Goal: Task Accomplishment & Management: Complete application form

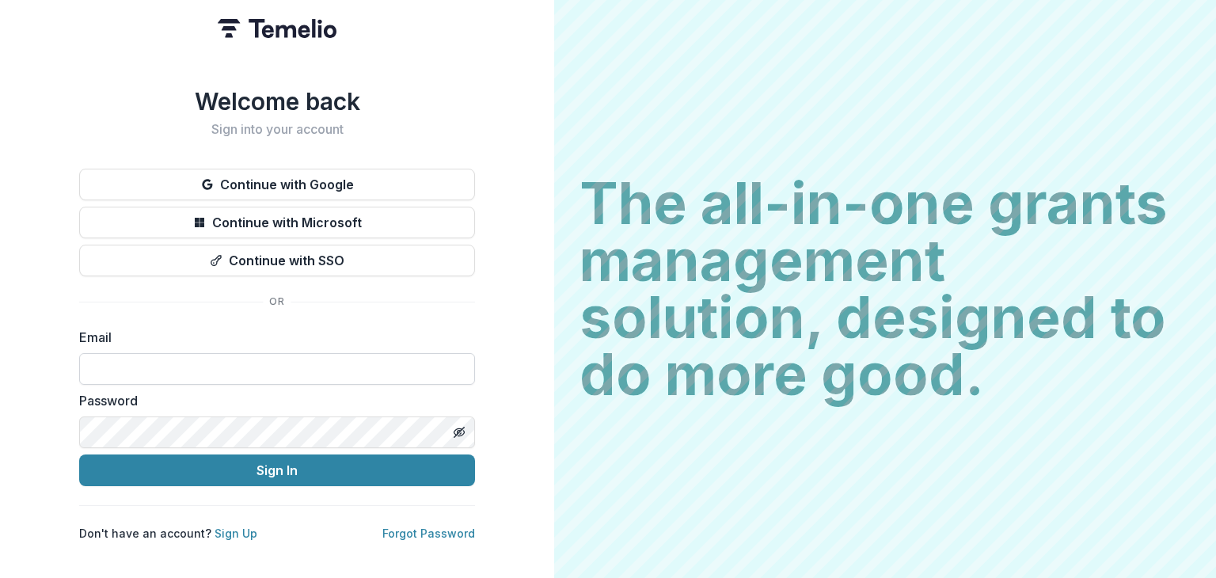
click at [205, 353] on input at bounding box center [277, 369] width 396 height 32
type input "**********"
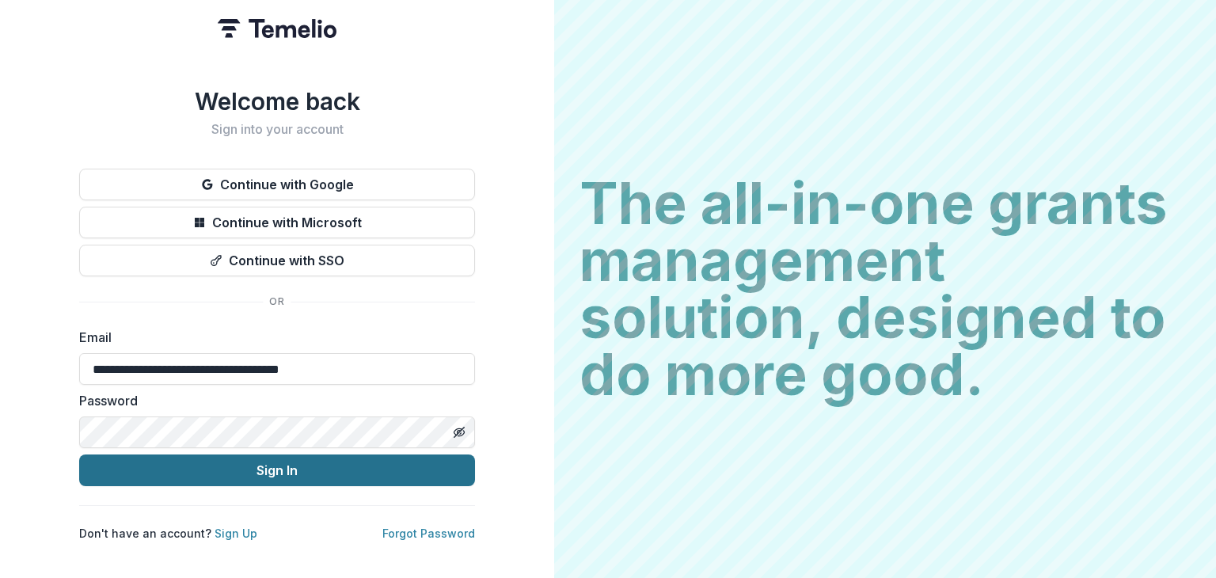
click at [259, 459] on button "Sign In" at bounding box center [277, 470] width 396 height 32
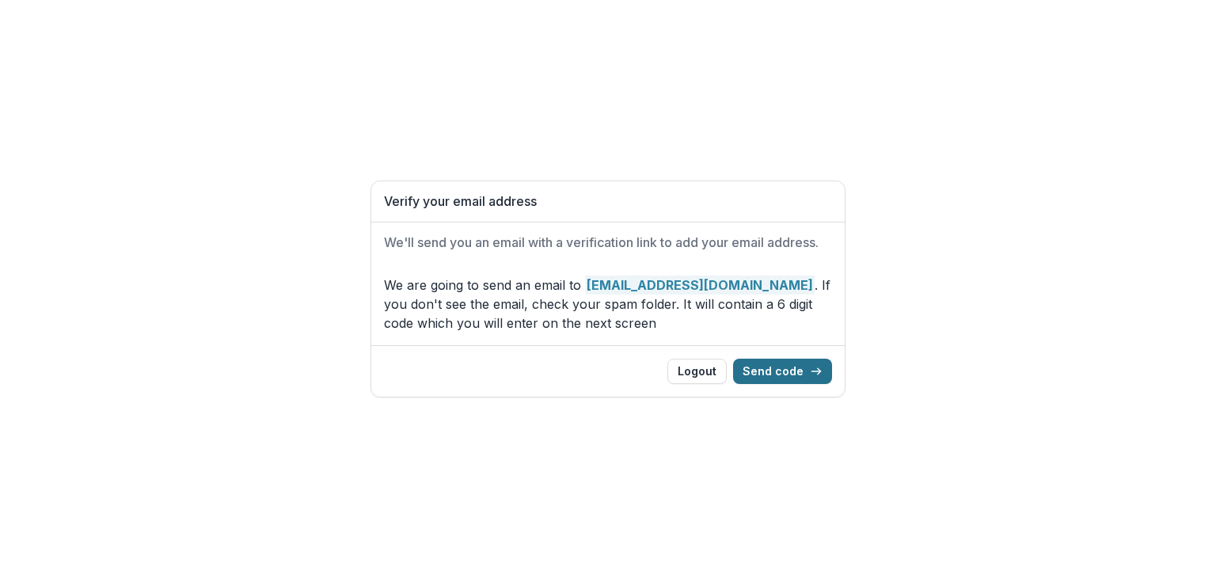
click at [771, 384] on button "Send code" at bounding box center [782, 371] width 99 height 25
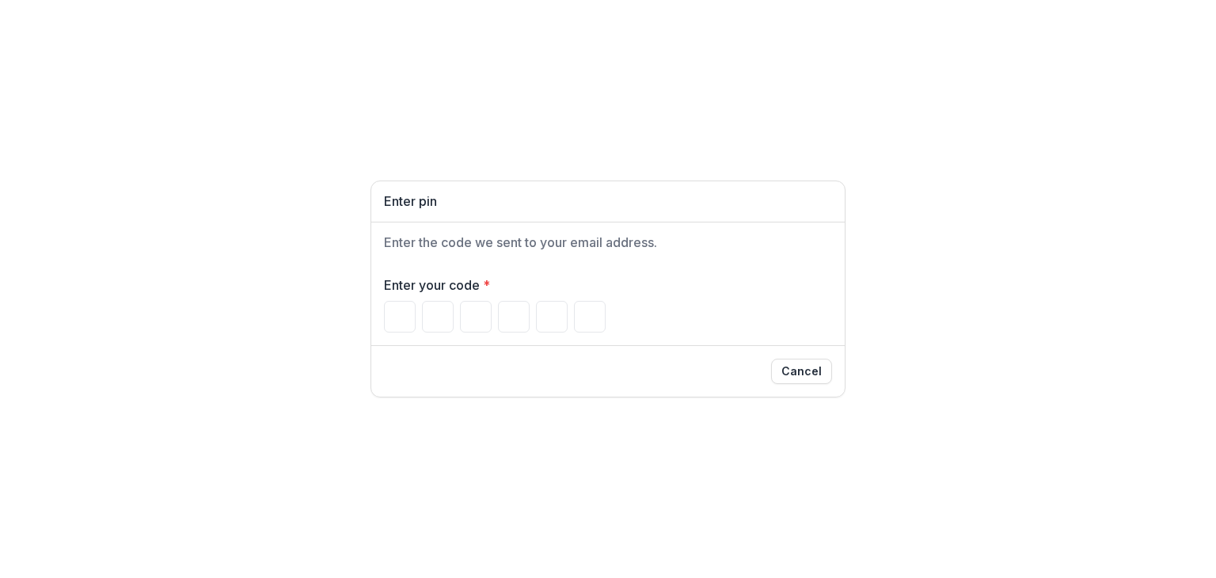
paste input "******"
type input "*"
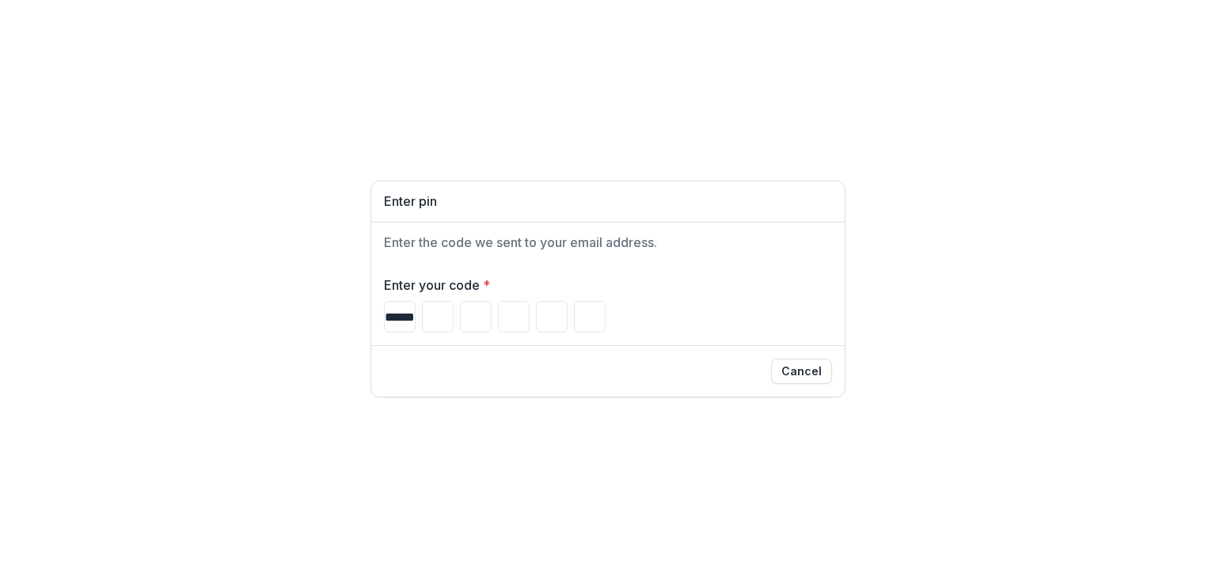
type input "*"
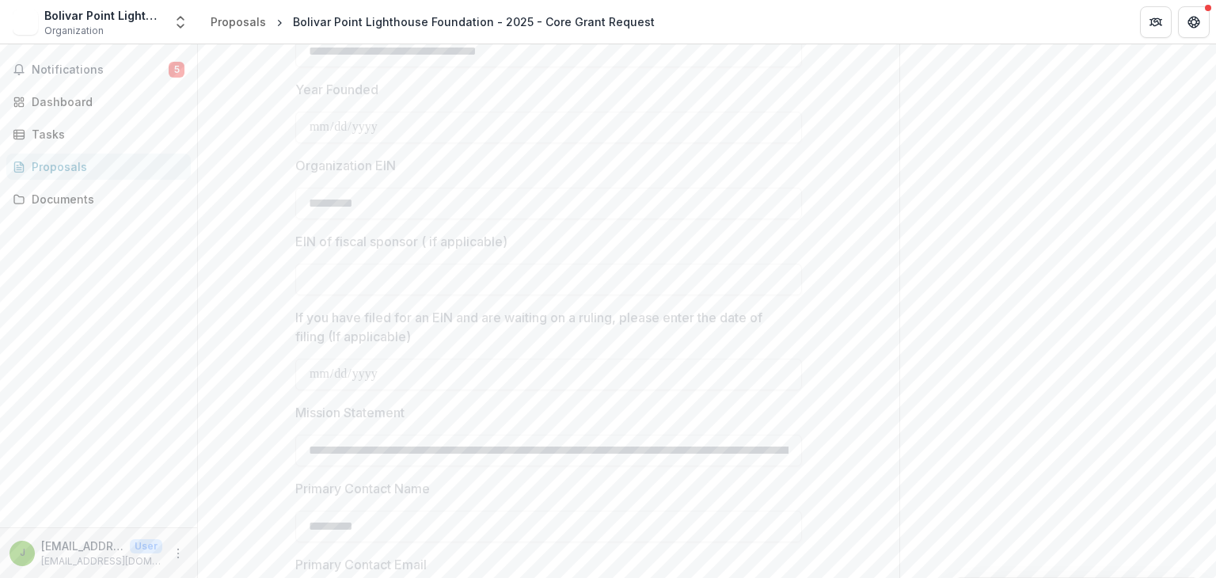
scroll to position [1380, 0]
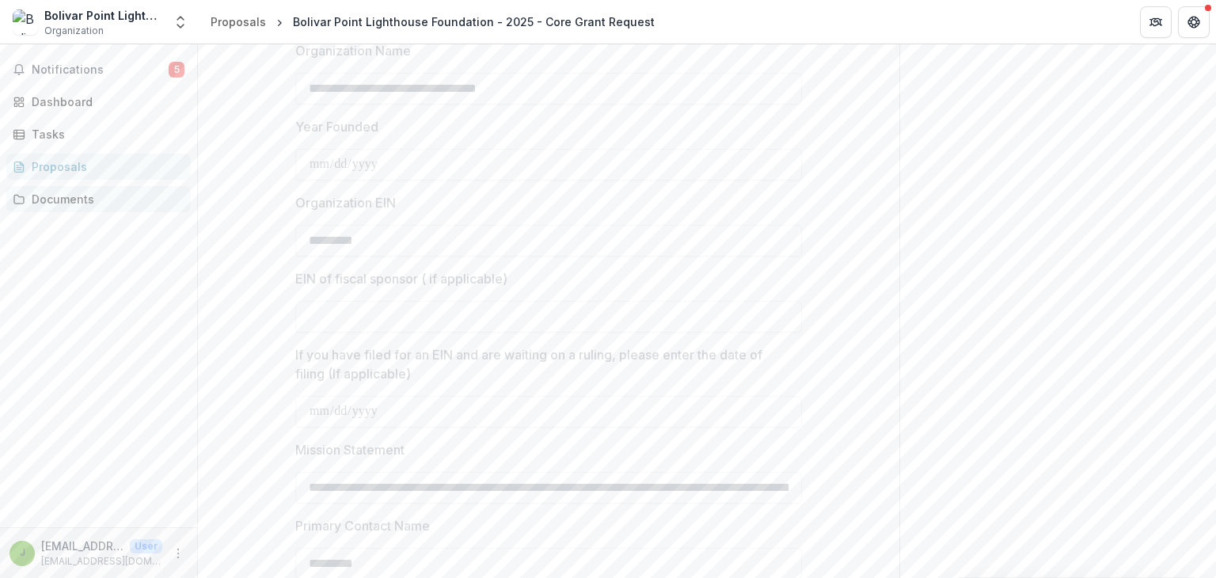
click at [53, 205] on div "Documents" at bounding box center [105, 199] width 146 height 17
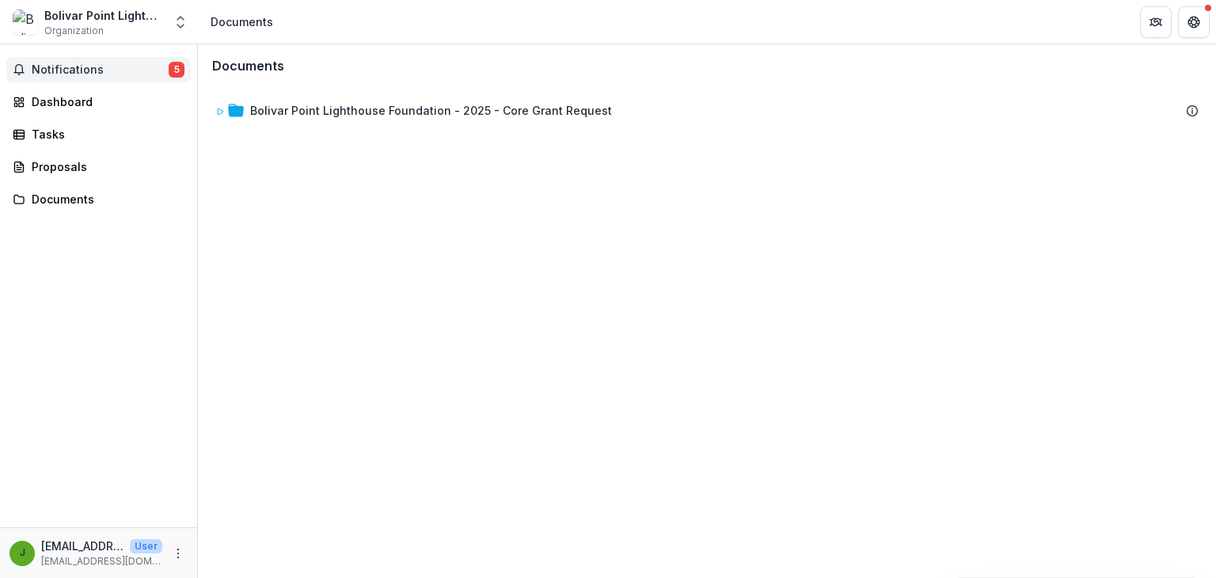
click at [40, 76] on button "Notifications 5" at bounding box center [98, 69] width 184 height 25
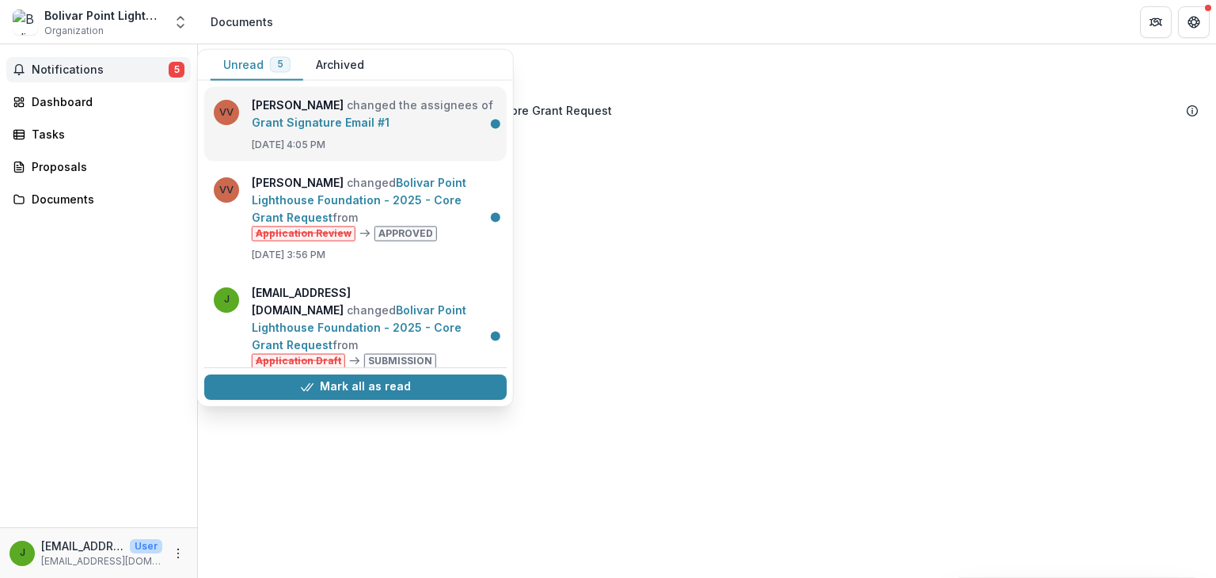
click at [299, 116] on link "Grant Signature Email #1" at bounding box center [321, 122] width 138 height 13
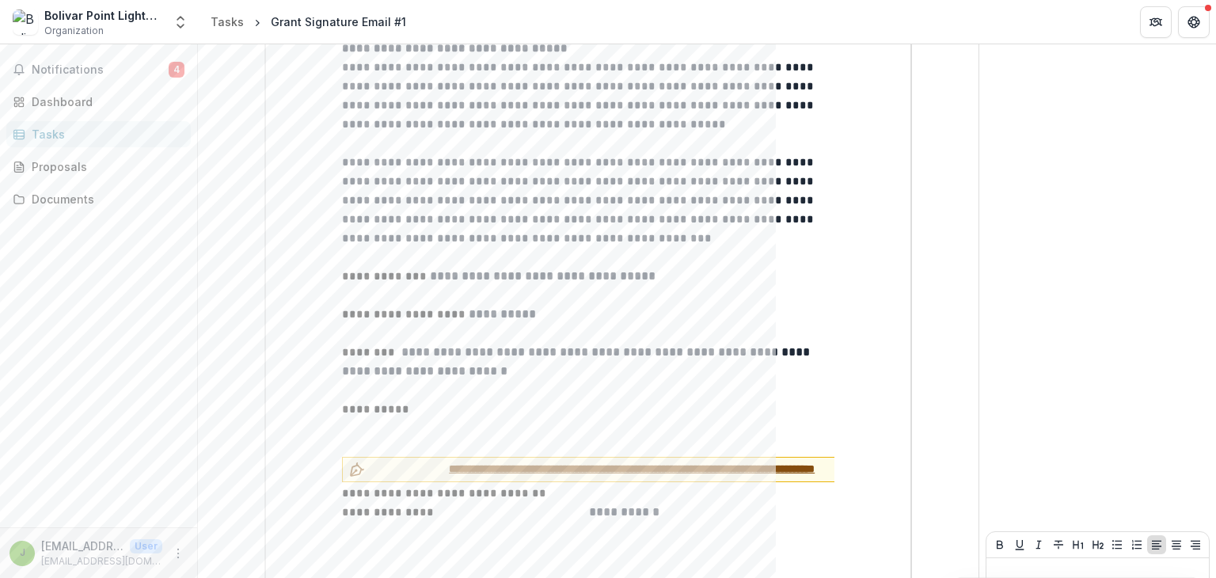
scroll to position [728, 0]
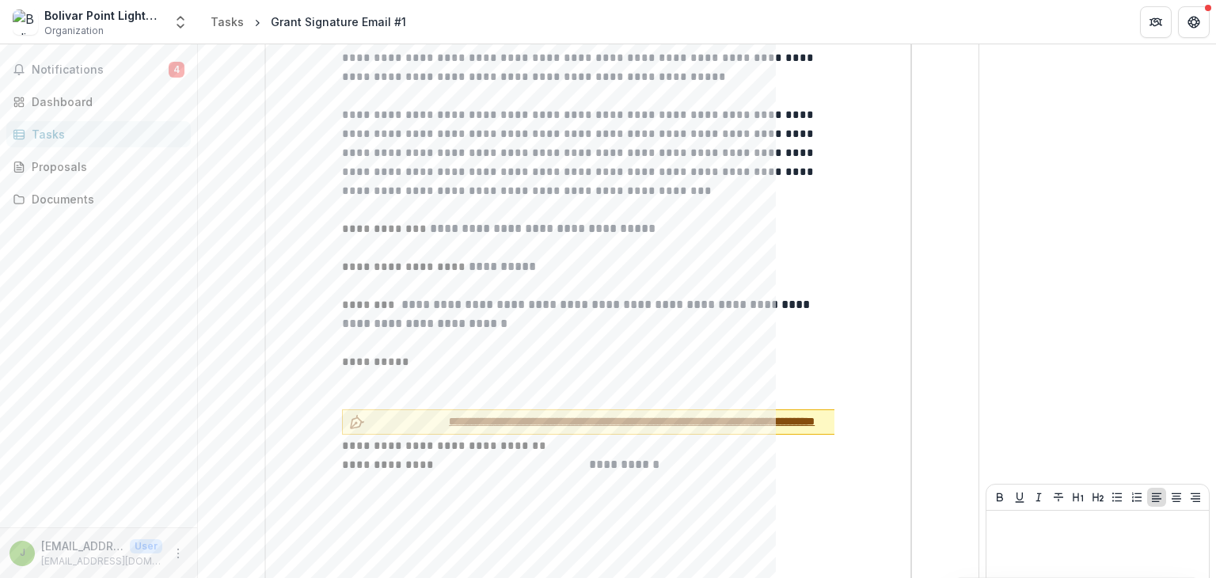
click at [458, 413] on span "**********" at bounding box center [631, 421] width 521 height 17
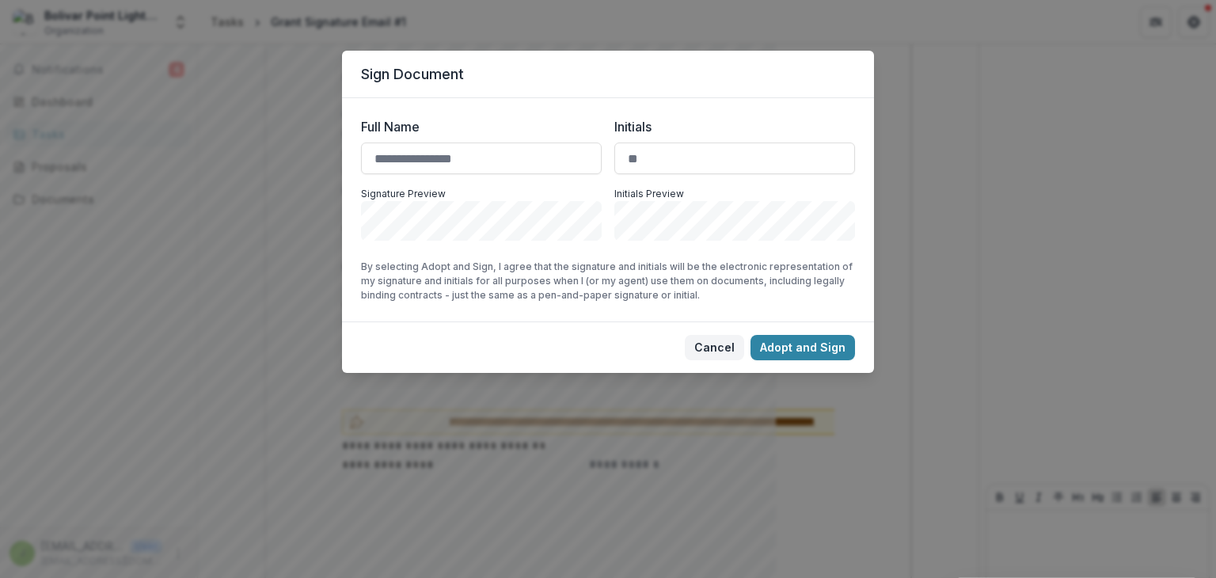
click at [721, 348] on button "Cancel" at bounding box center [714, 347] width 59 height 25
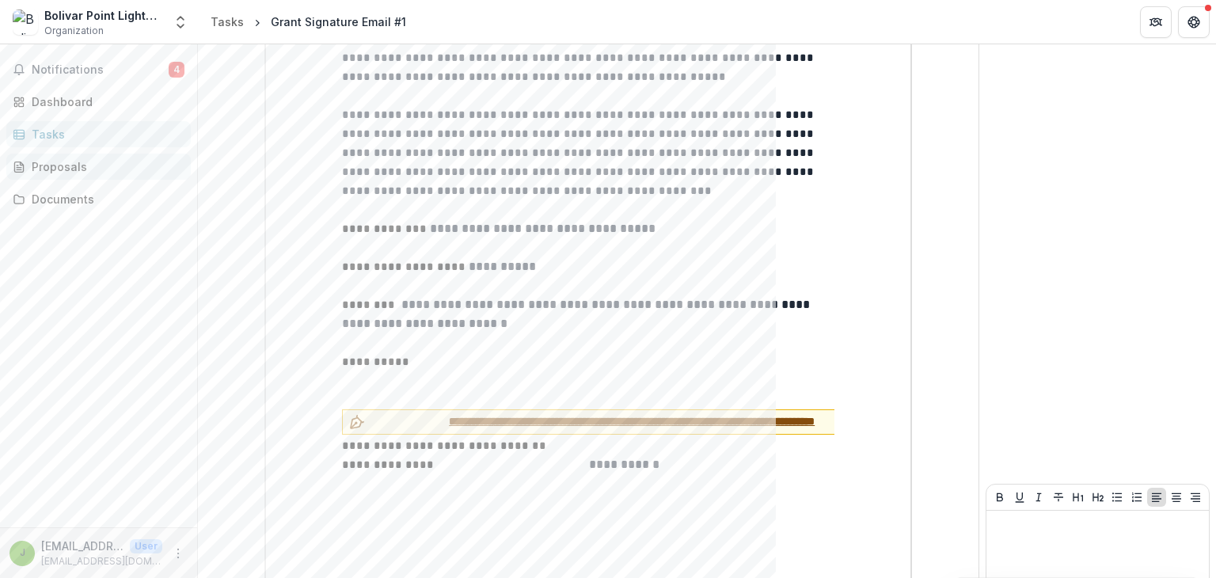
click at [55, 163] on div "Proposals" at bounding box center [105, 166] width 146 height 17
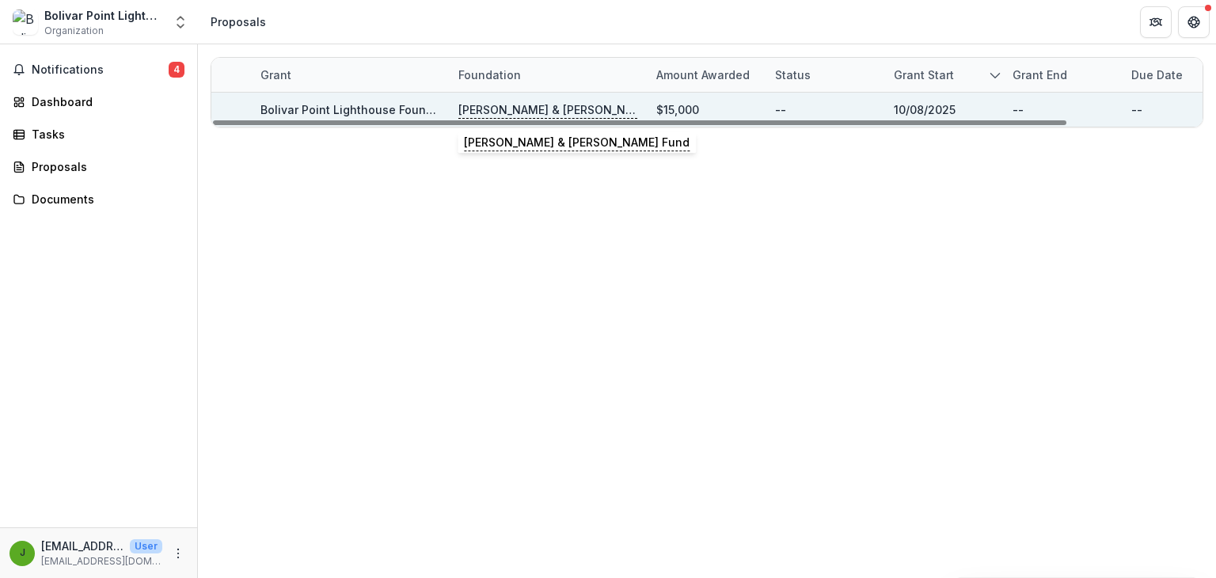
click at [523, 108] on p "[PERSON_NAME] & [PERSON_NAME] Fund" at bounding box center [547, 109] width 179 height 17
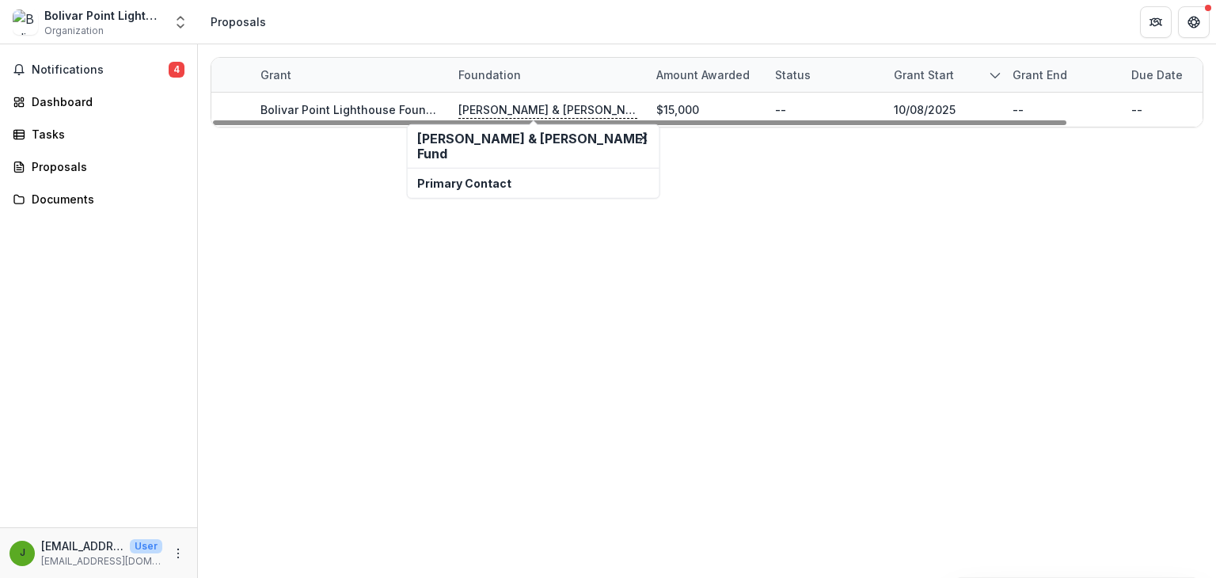
click at [277, 79] on div "Grant" at bounding box center [276, 75] width 50 height 17
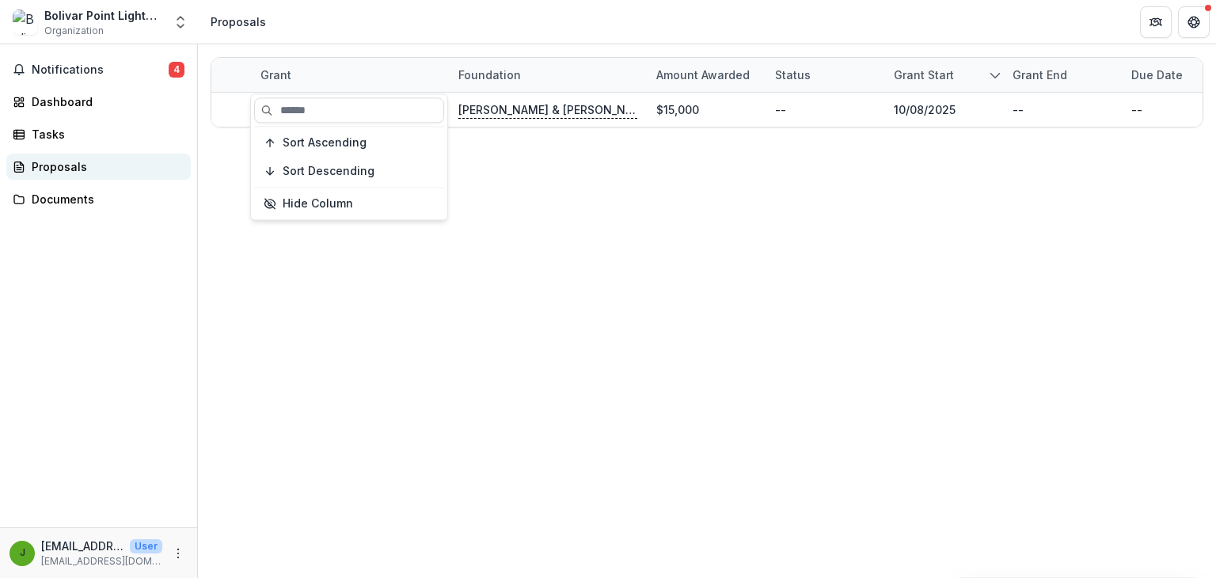
click at [79, 162] on div "Proposals" at bounding box center [105, 166] width 146 height 17
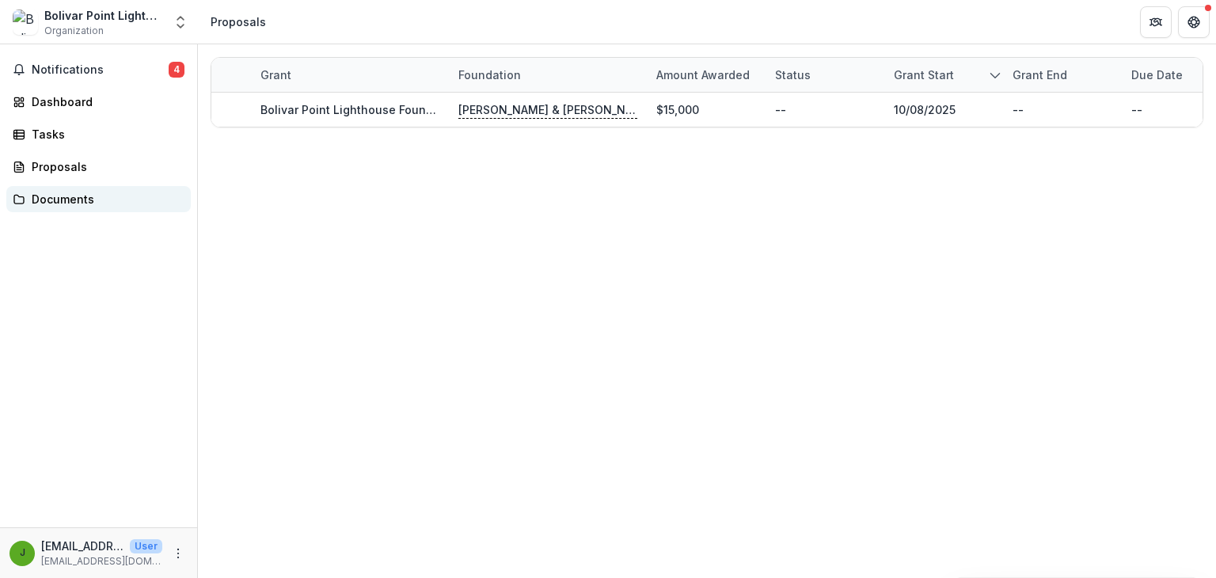
click at [59, 206] on div "Documents" at bounding box center [105, 199] width 146 height 17
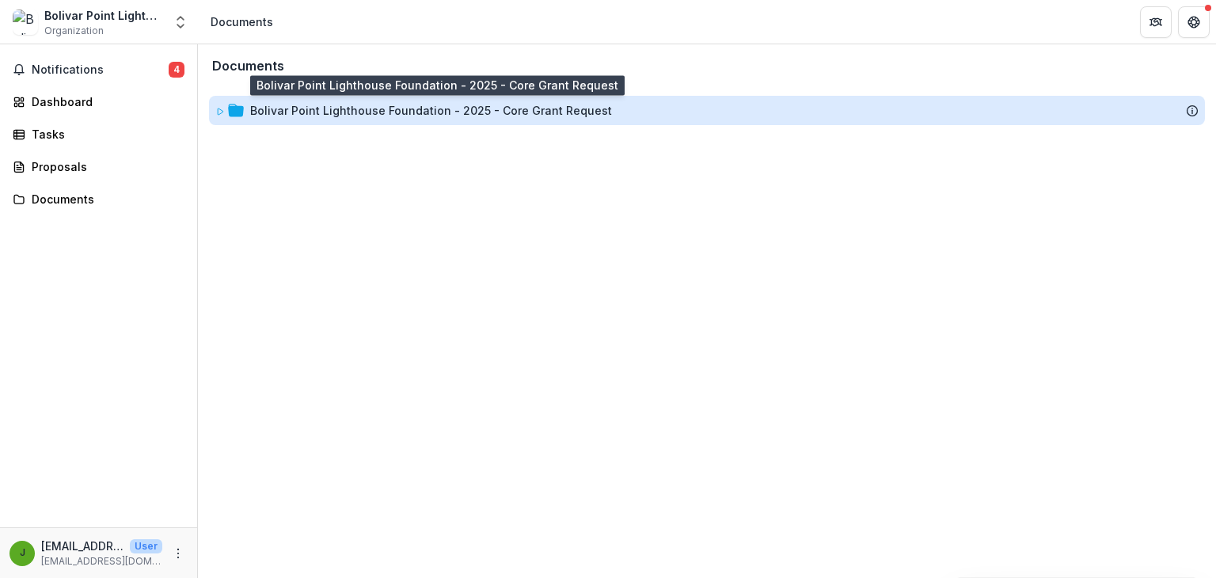
click at [332, 112] on div "Bolivar Point Lighthouse Foundation - 2025 - Core Grant Request" at bounding box center [431, 110] width 362 height 17
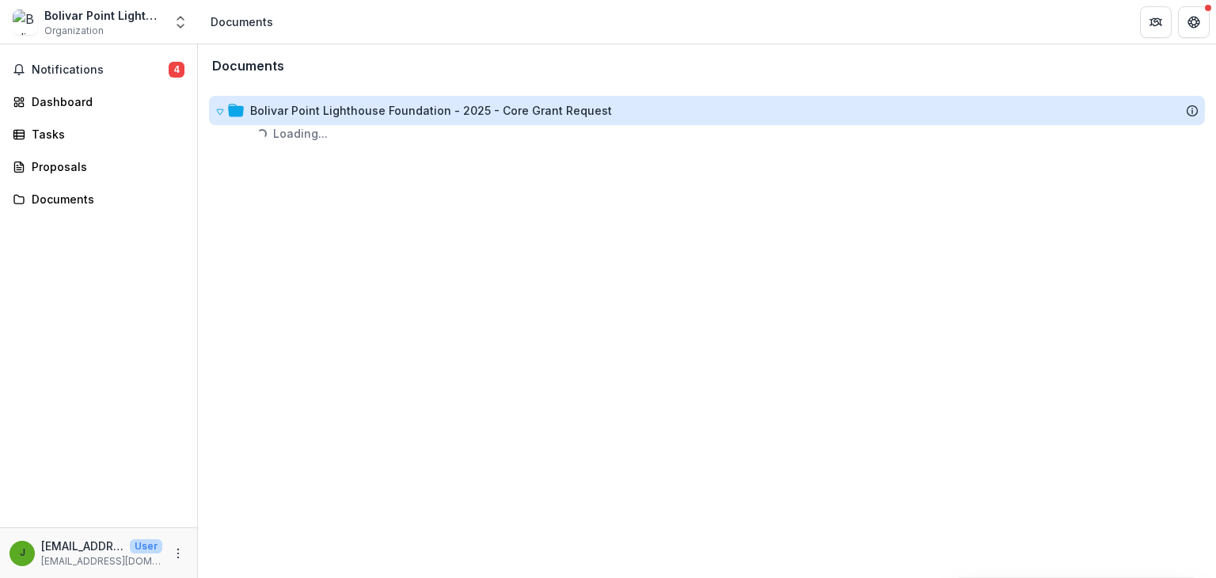
click at [332, 112] on div "Bolivar Point Lighthouse Foundation - 2025 - Core Grant Request" at bounding box center [431, 110] width 362 height 17
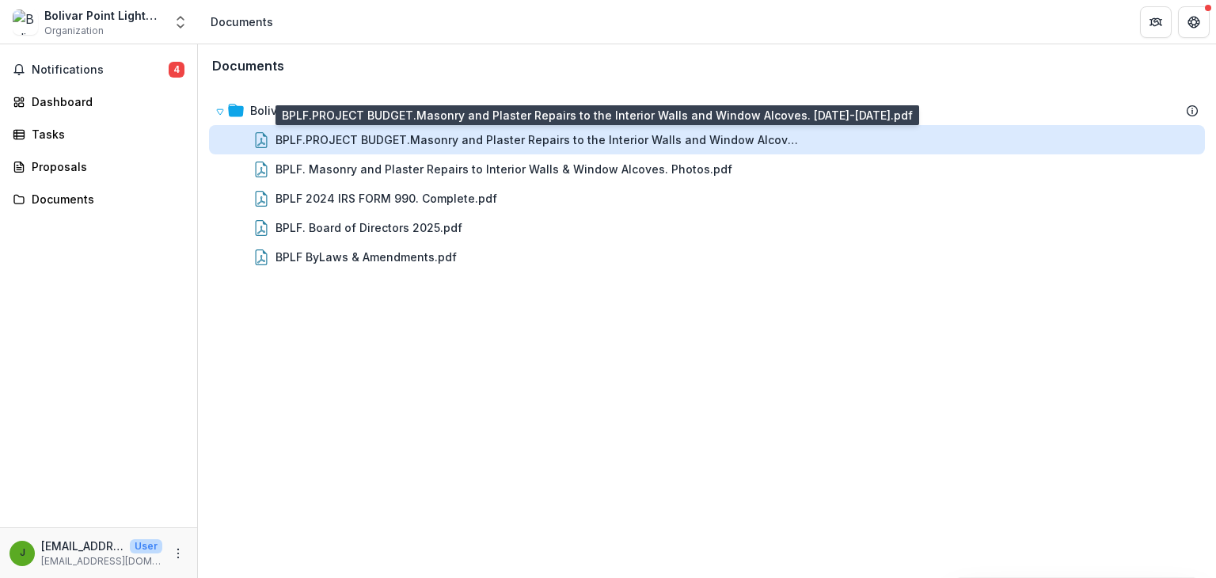
click at [333, 139] on div "BPLF.PROJECT BUDGET.Masonry and Plaster Repairs to the Interior Walls and Windo…" at bounding box center [537, 139] width 523 height 17
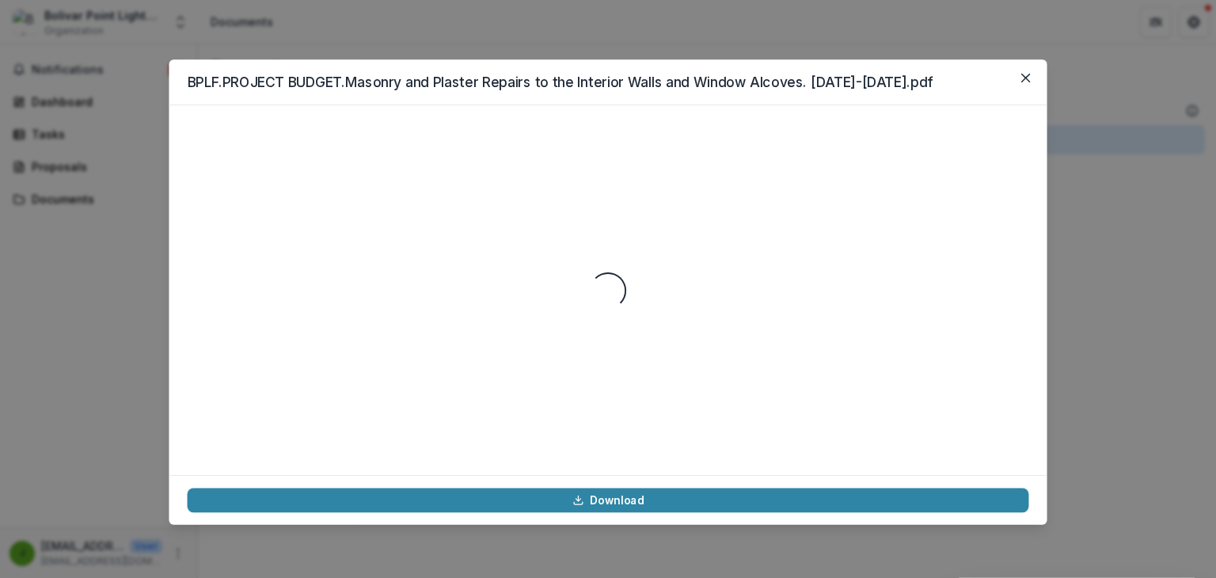
click at [333, 139] on div "Loading..." at bounding box center [609, 290] width 842 height 333
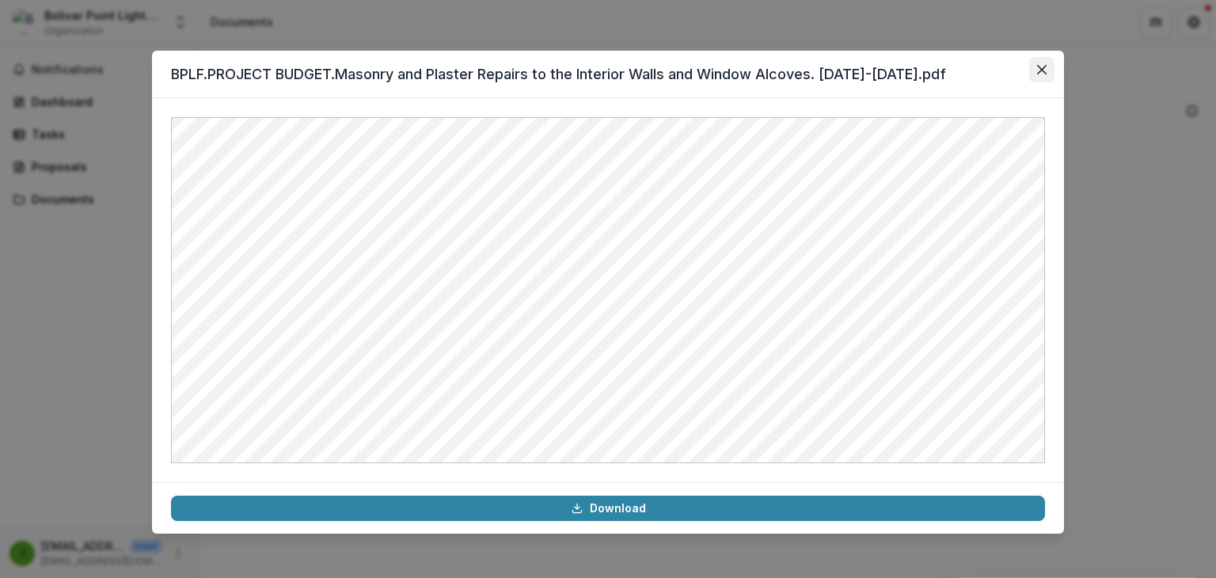
click at [1048, 69] on button "Close" at bounding box center [1041, 69] width 25 height 25
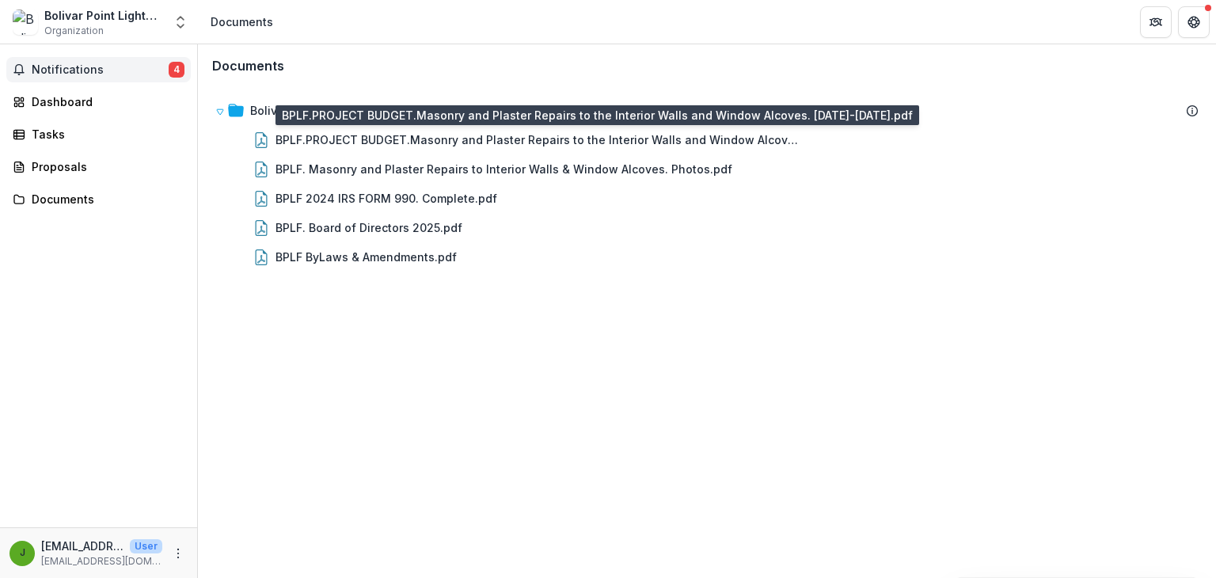
click at [75, 74] on span "Notifications" at bounding box center [100, 69] width 137 height 13
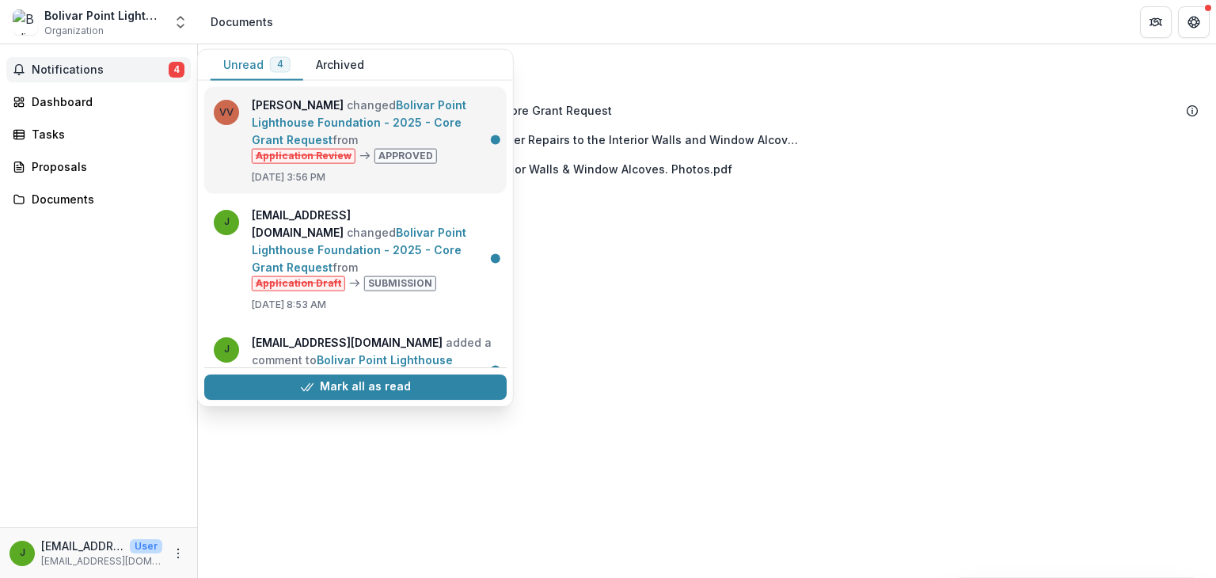
click at [291, 127] on link "Bolivar Point Lighthouse Foundation - 2025 - Core Grant Request" at bounding box center [359, 122] width 215 height 48
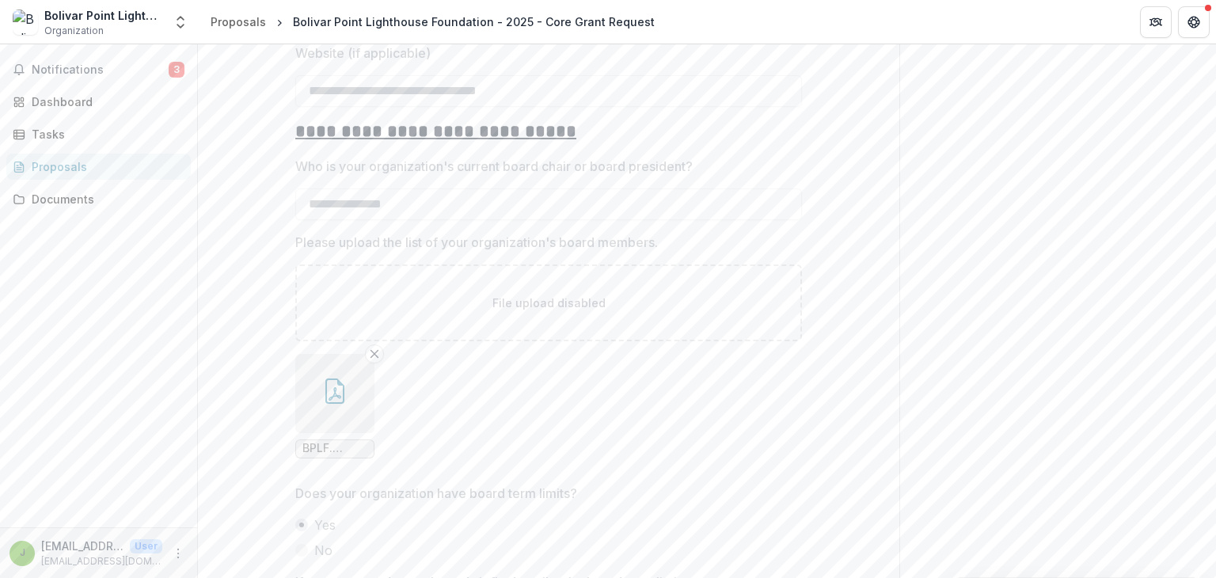
scroll to position [2083, 0]
click at [36, 67] on span "Notifications" at bounding box center [100, 69] width 137 height 13
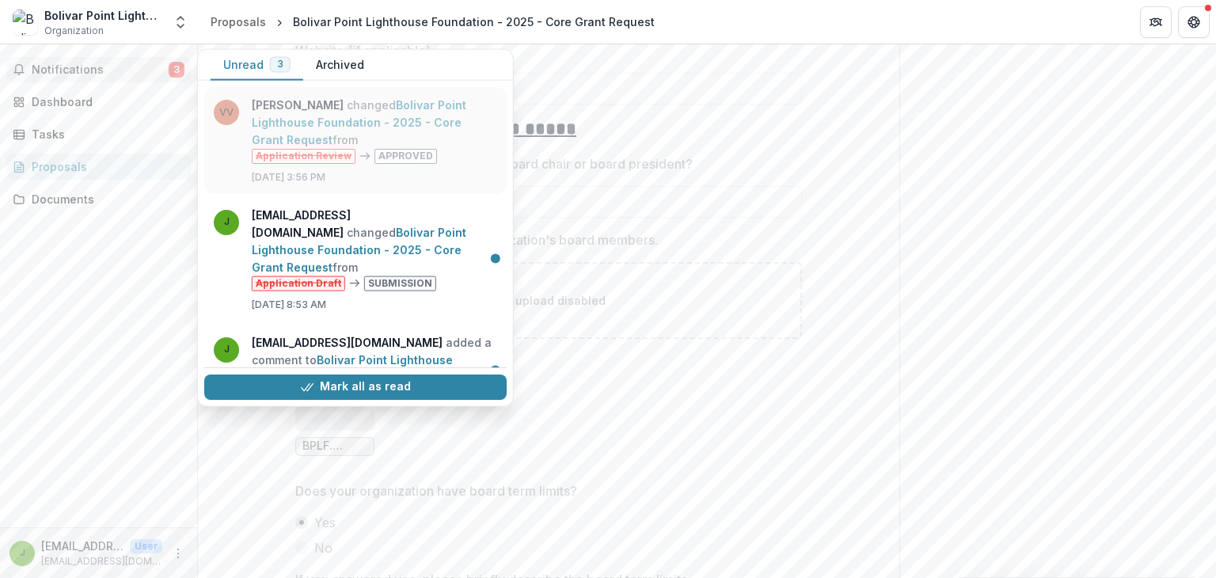
click at [396, 146] on link "Bolivar Point Lighthouse Foundation - 2025 - Core Grant Request" at bounding box center [359, 122] width 215 height 48
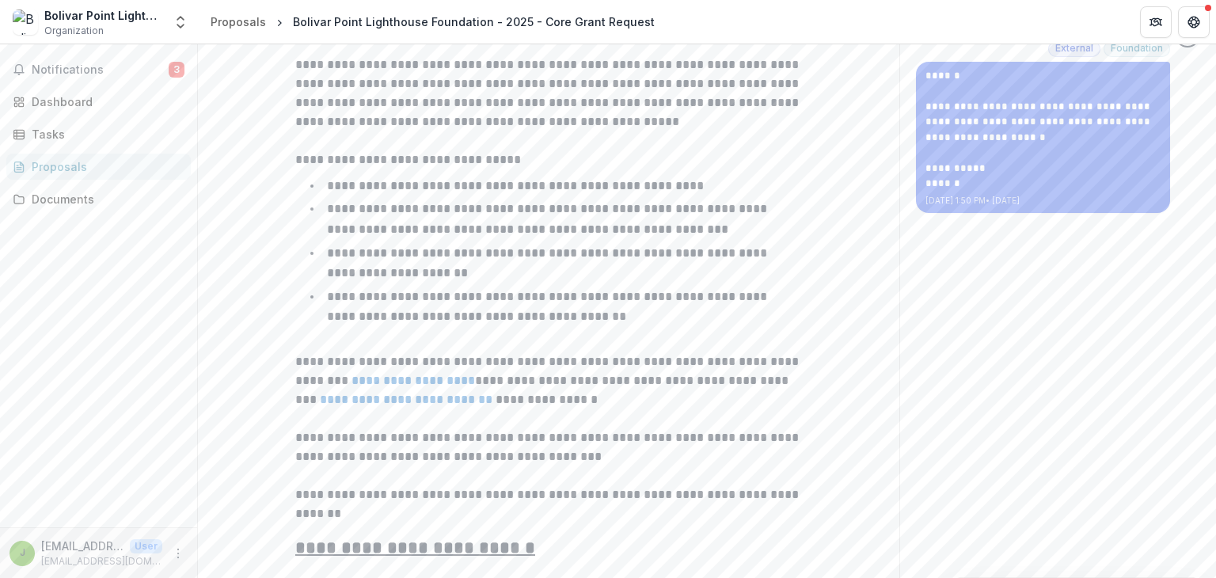
scroll to position [837, 0]
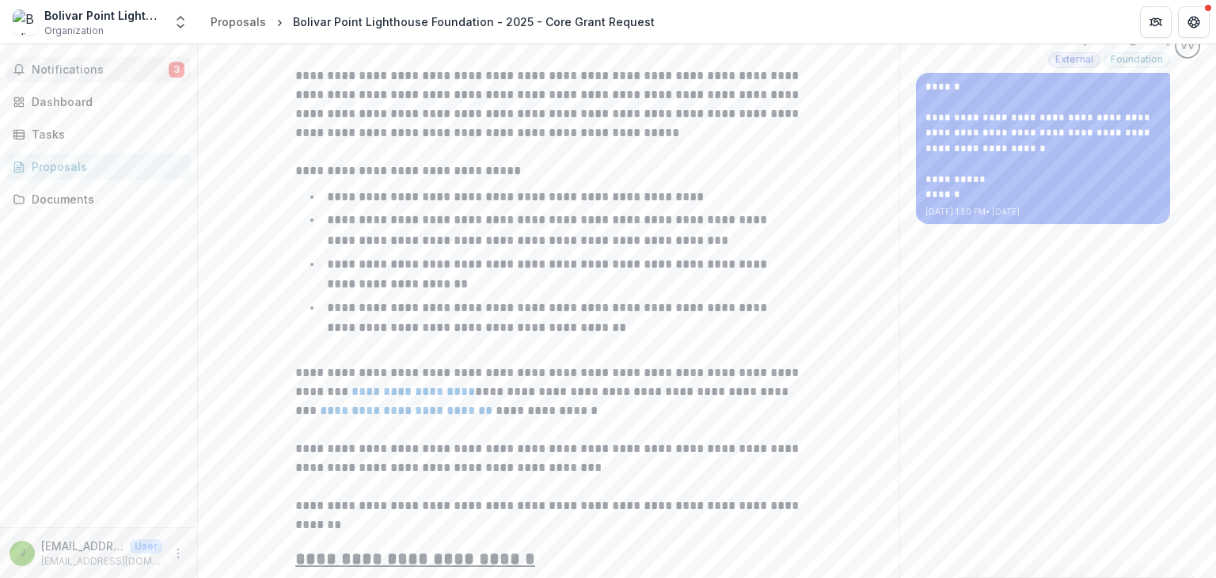
click at [26, 73] on button "Notifications 3" at bounding box center [98, 69] width 184 height 25
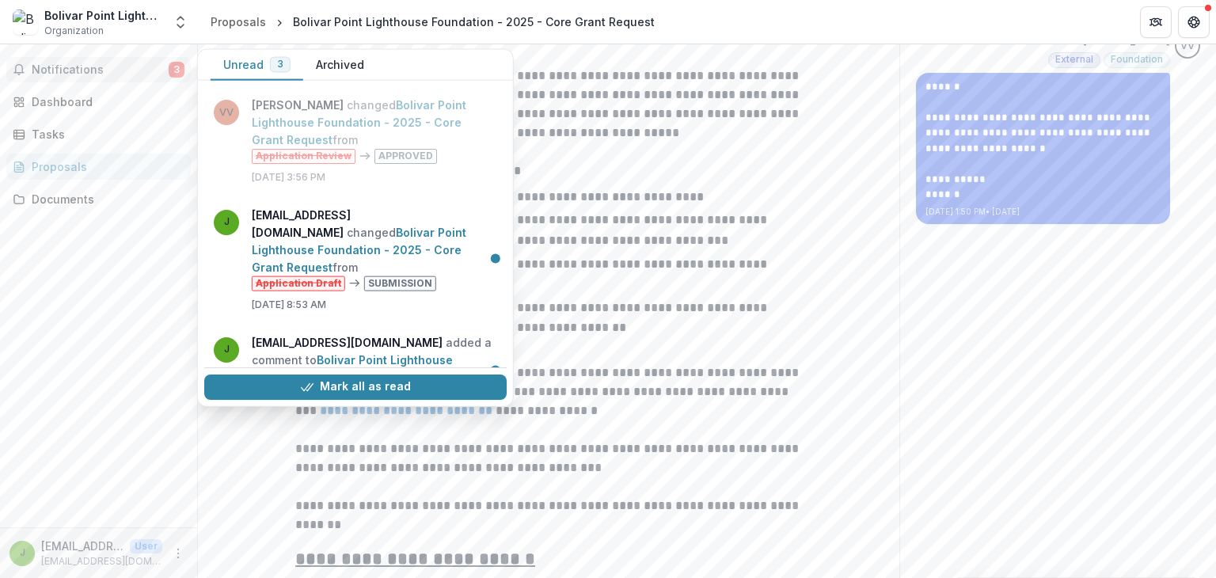
click at [353, 59] on button "Archived" at bounding box center [340, 65] width 74 height 31
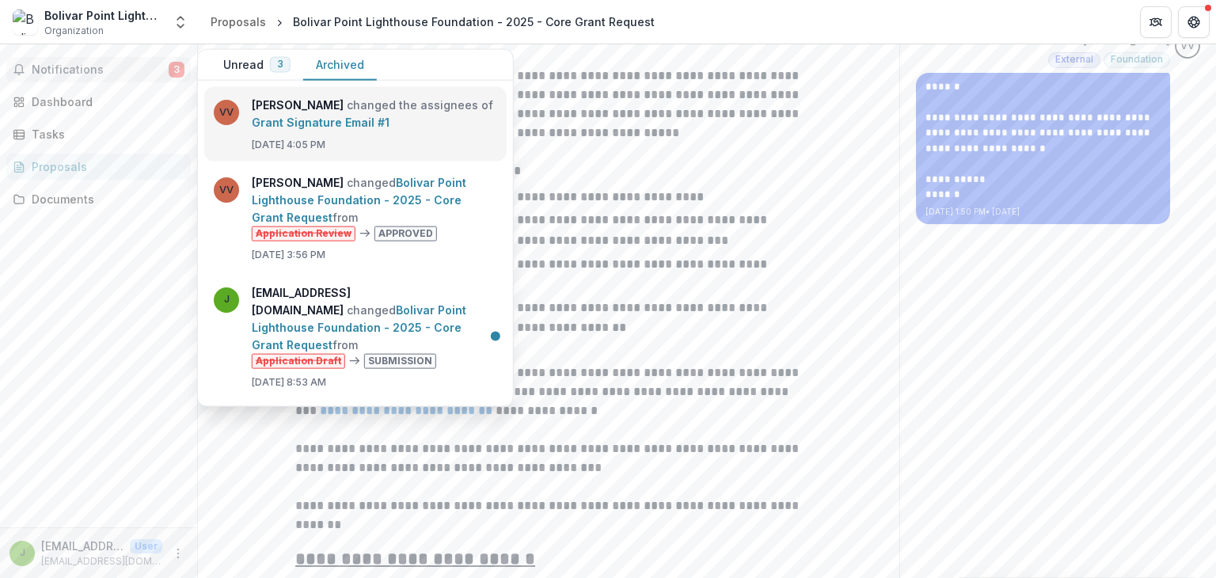
click at [310, 118] on link "Grant Signature Email #1" at bounding box center [321, 122] width 138 height 13
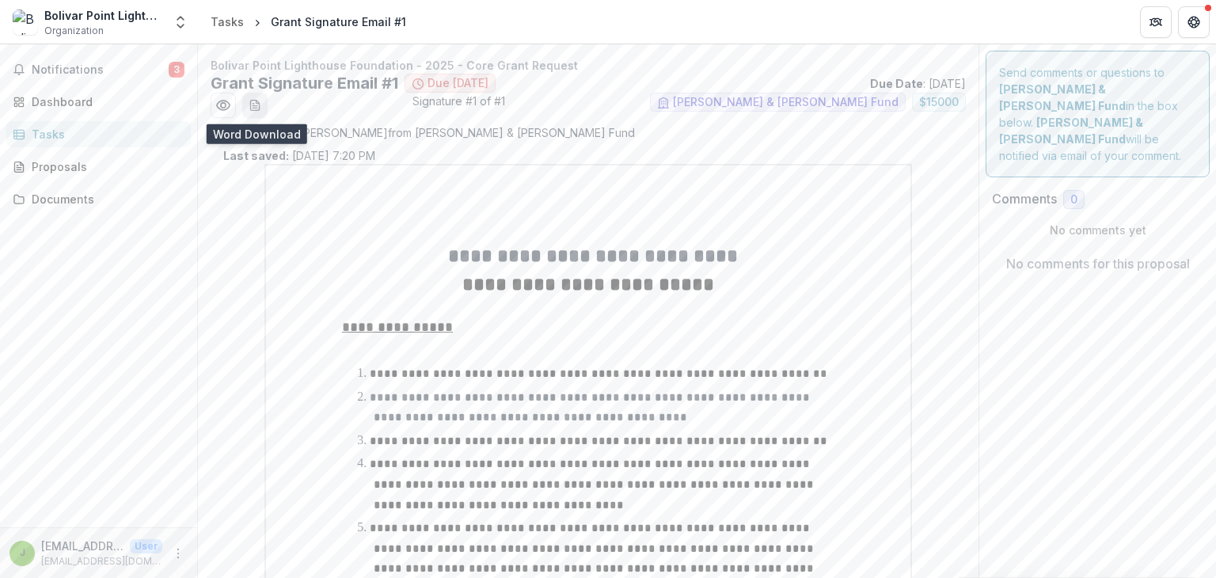
click at [253, 103] on icon "download-word-button" at bounding box center [255, 105] width 13 height 13
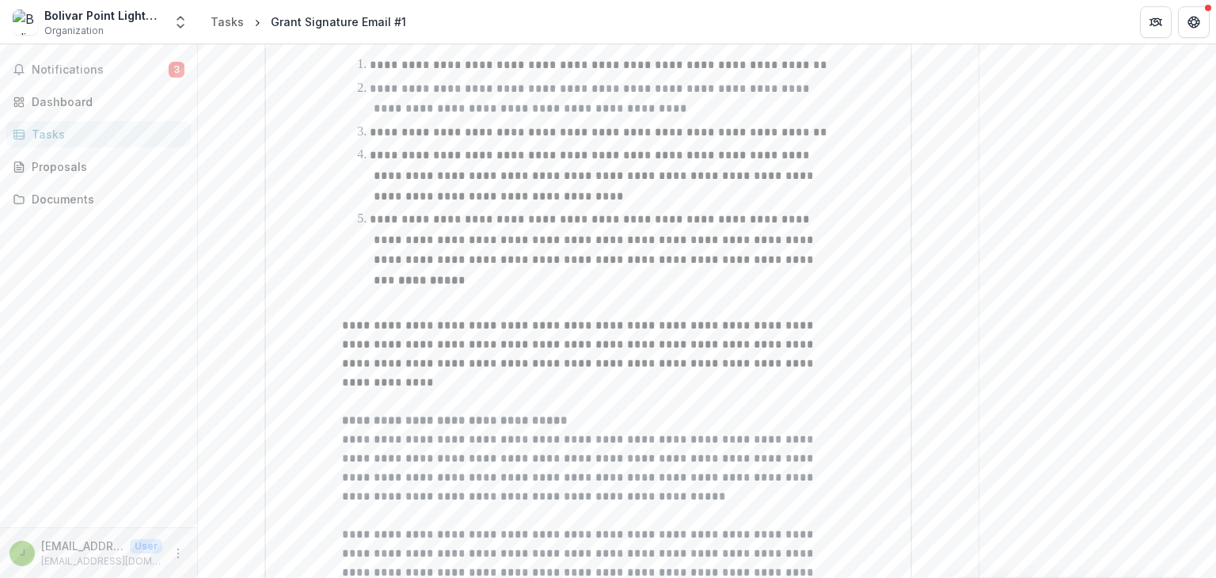
scroll to position [314, 0]
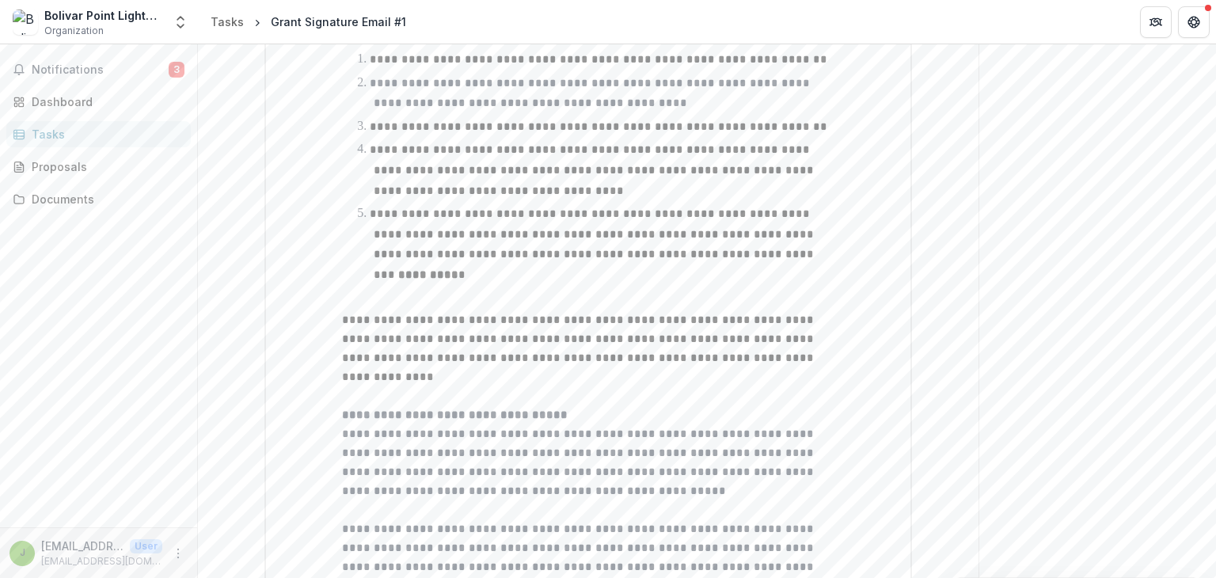
click at [651, 314] on span "**********" at bounding box center [579, 348] width 475 height 68
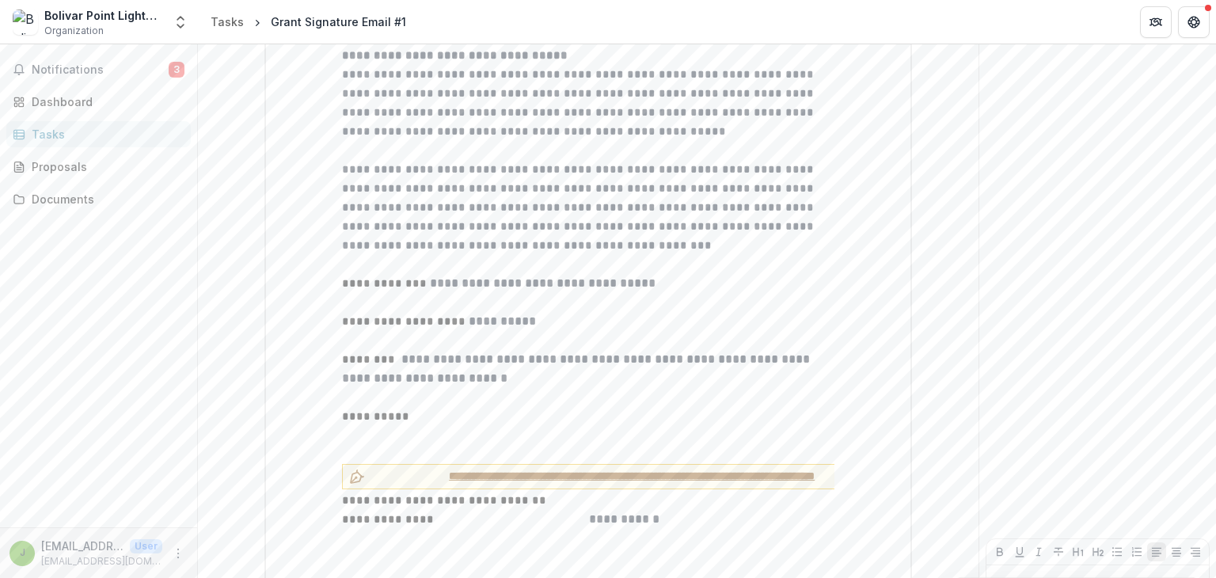
scroll to position [728, 0]
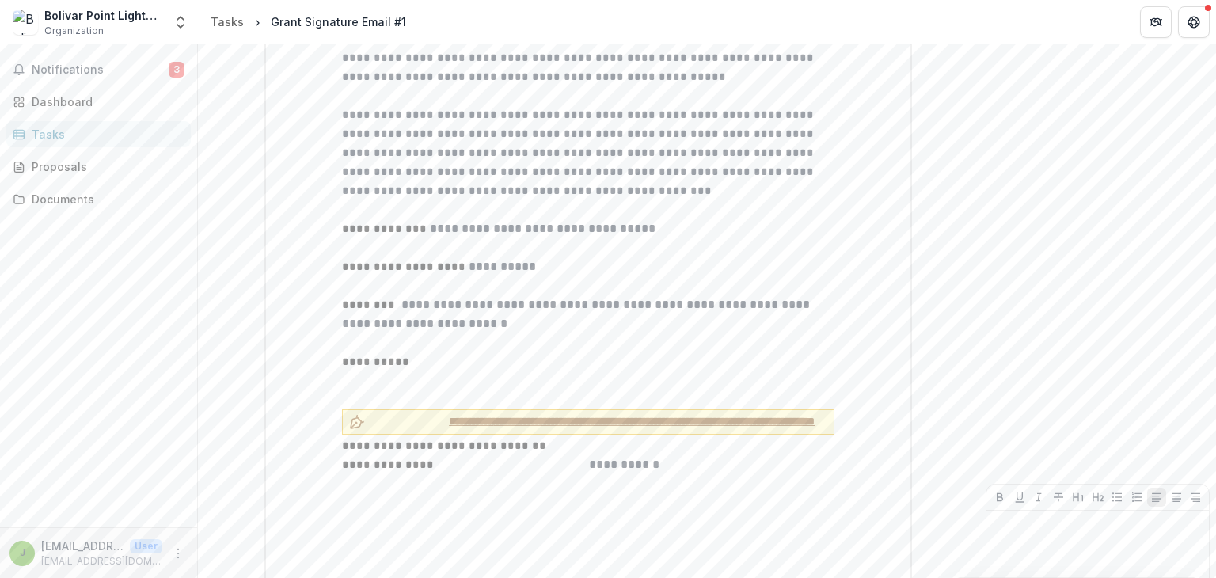
click at [503, 413] on span "**********" at bounding box center [631, 421] width 521 height 17
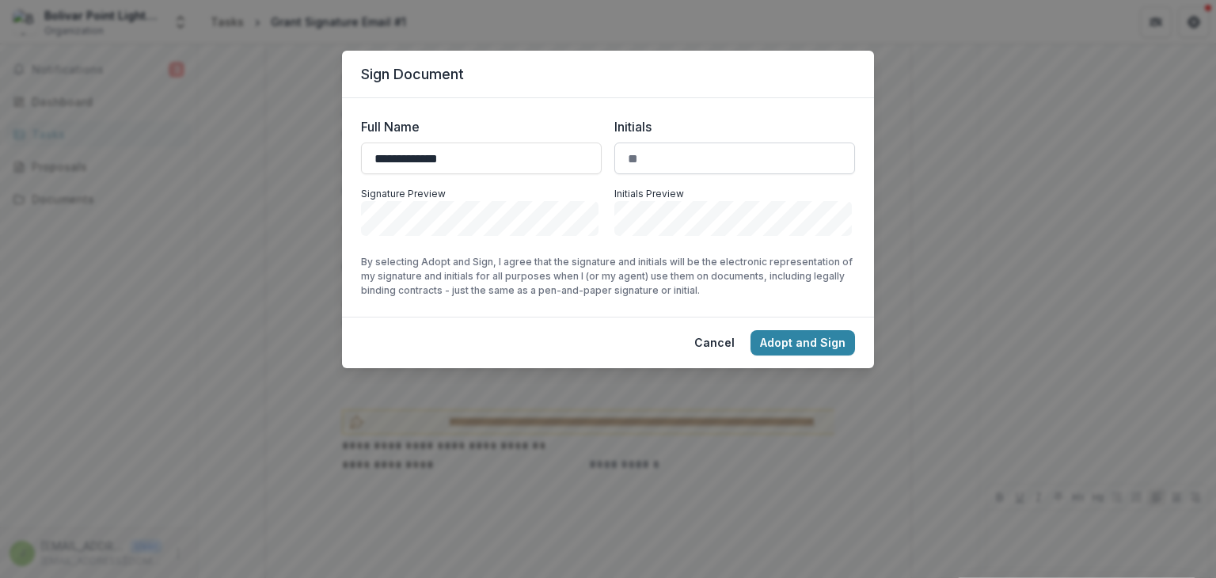
type input "**********"
click at [662, 159] on input "Initials" at bounding box center [734, 159] width 241 height 32
type input "**"
click at [784, 344] on button "Adopt and Sign" at bounding box center [803, 342] width 105 height 25
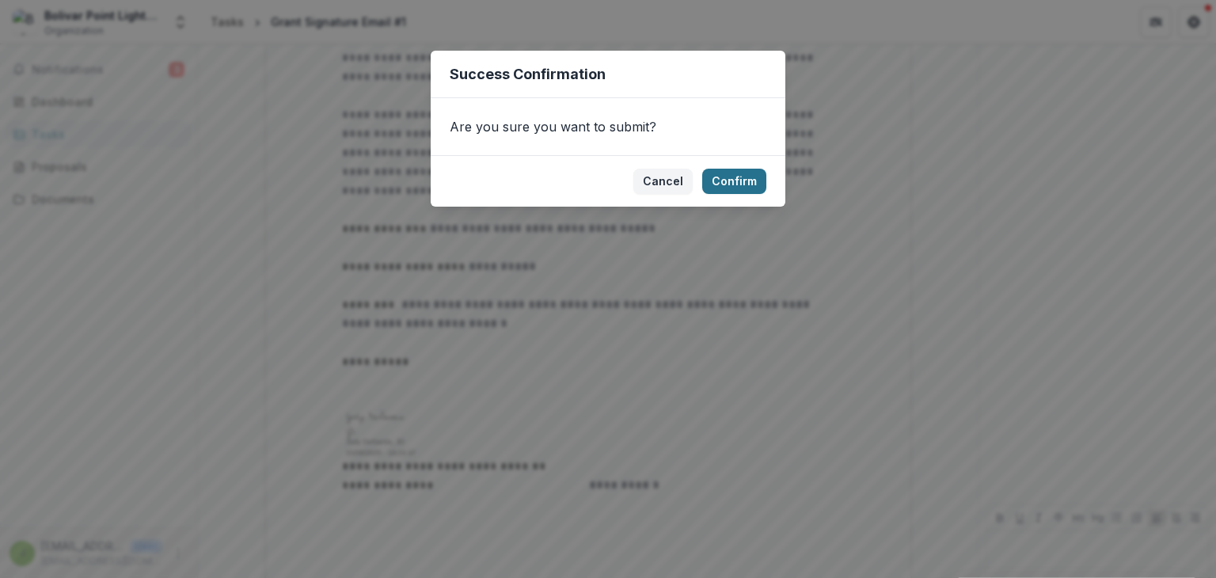
click at [727, 185] on button "Confirm" at bounding box center [734, 181] width 64 height 25
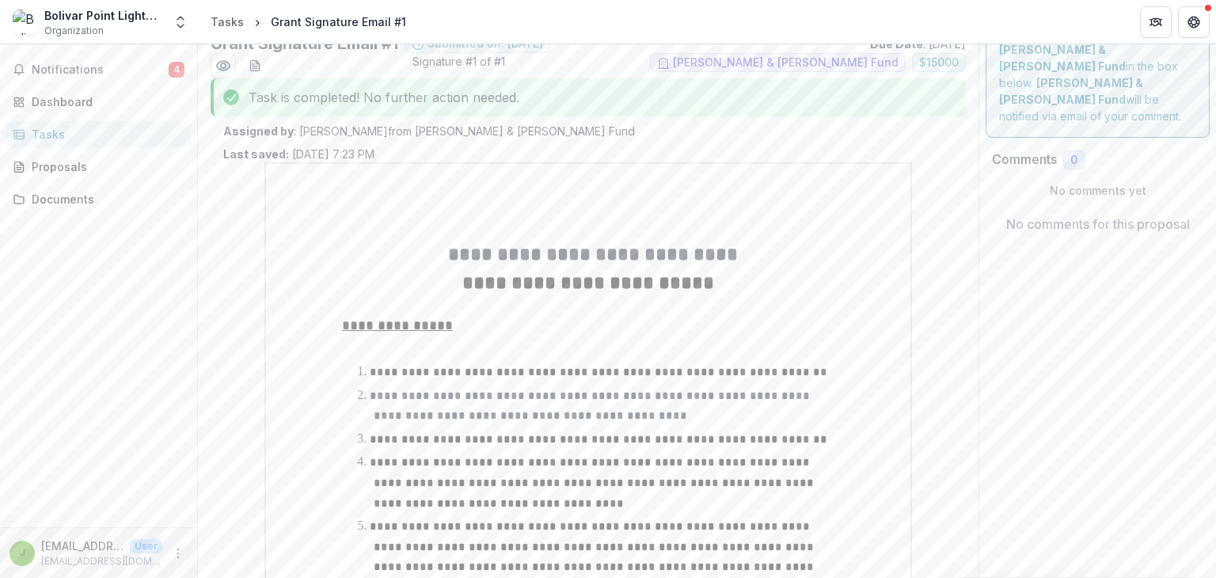
scroll to position [0, 0]
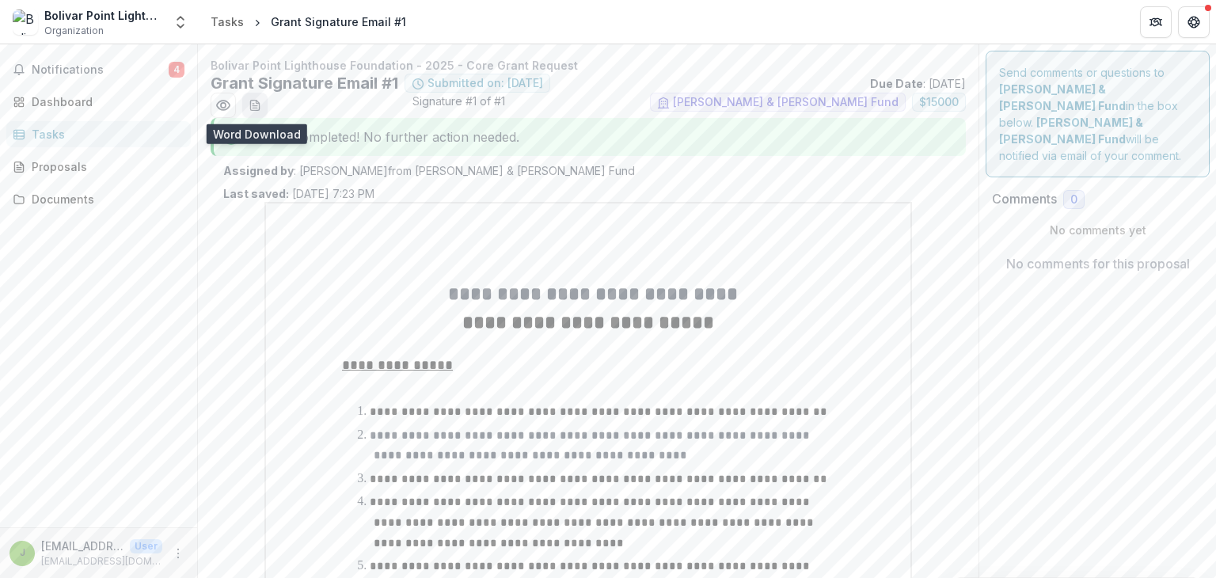
click at [250, 101] on icon "download-word-button" at bounding box center [254, 106] width 9 height 10
click at [219, 105] on icon "Preview a519ddbe-4305-4e70-ac33-46b8660f0a78.pdf" at bounding box center [223, 105] width 16 height 16
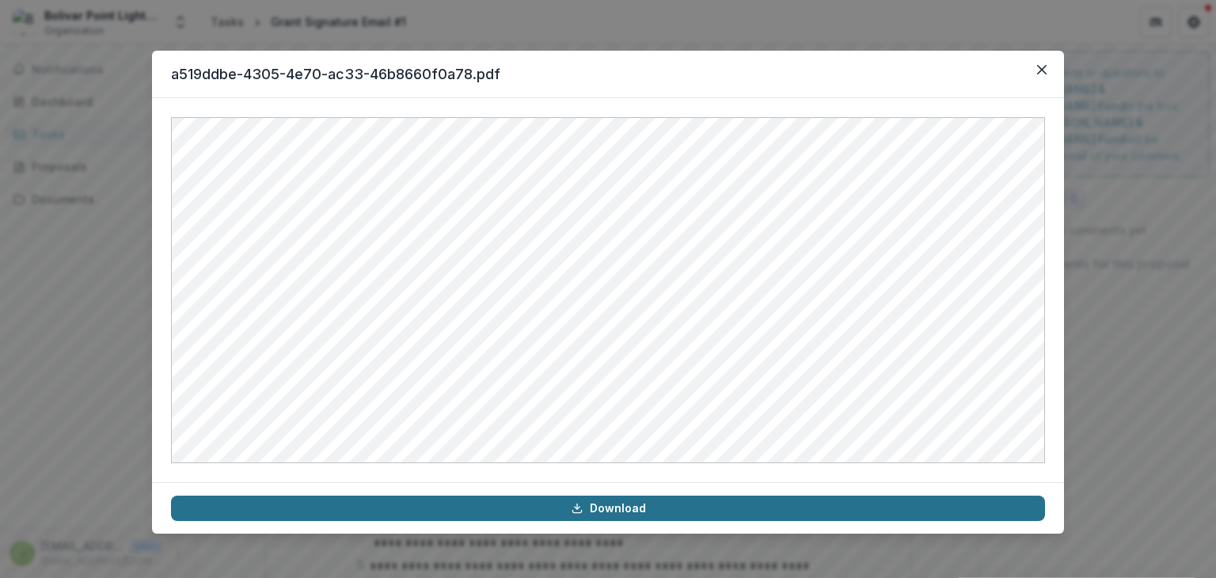
click at [598, 512] on link "Download" at bounding box center [608, 508] width 874 height 25
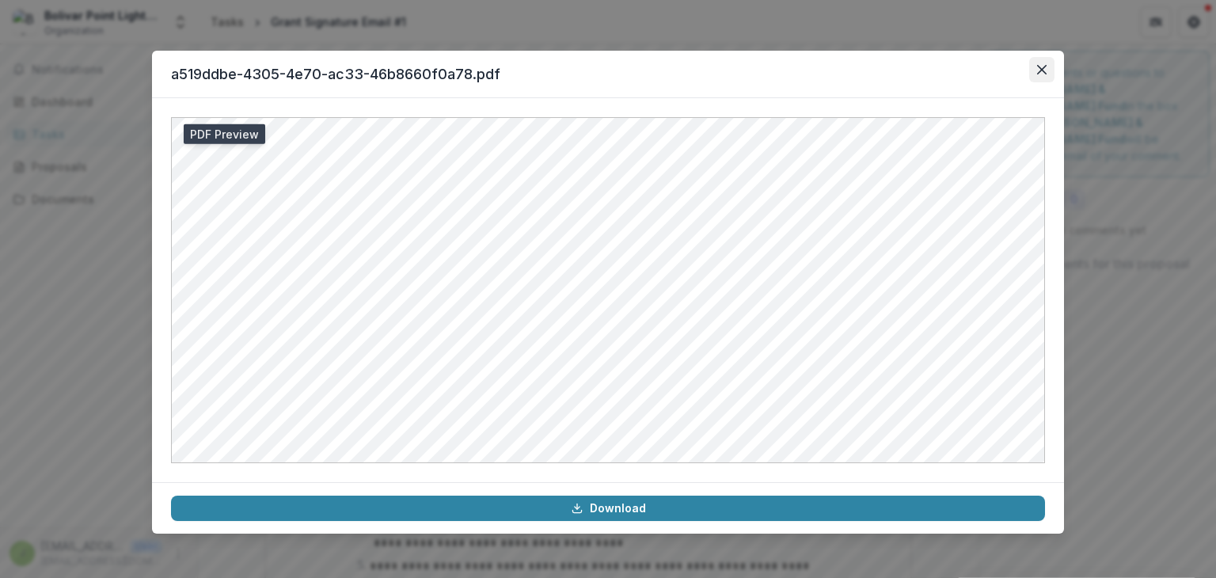
click at [1037, 61] on button "Close" at bounding box center [1041, 69] width 25 height 25
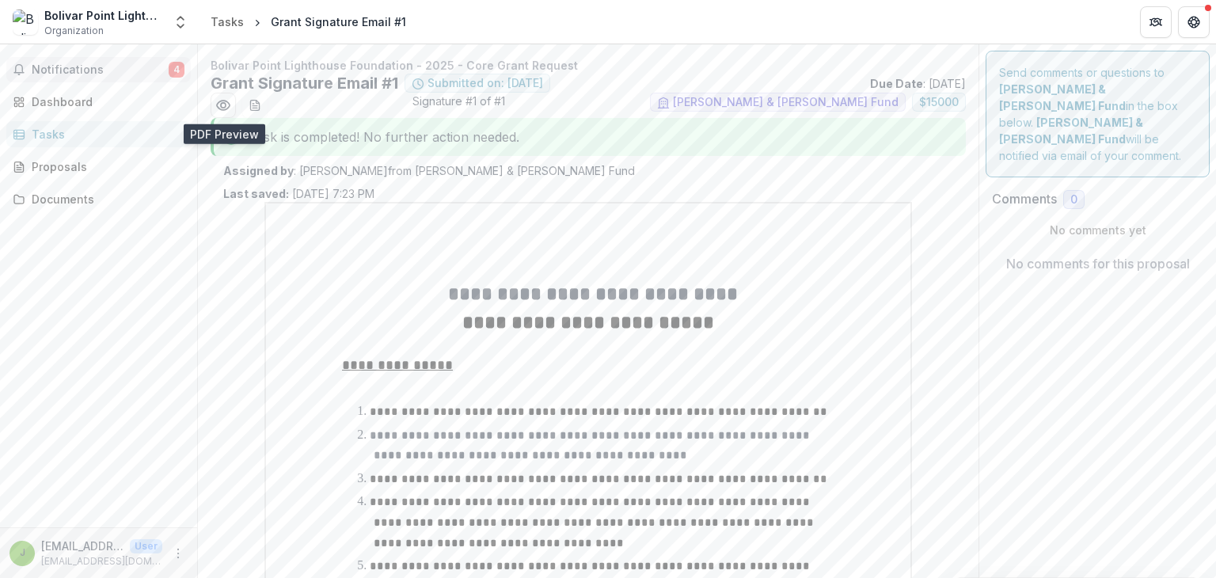
click at [61, 77] on button "Notifications 4" at bounding box center [98, 69] width 184 height 25
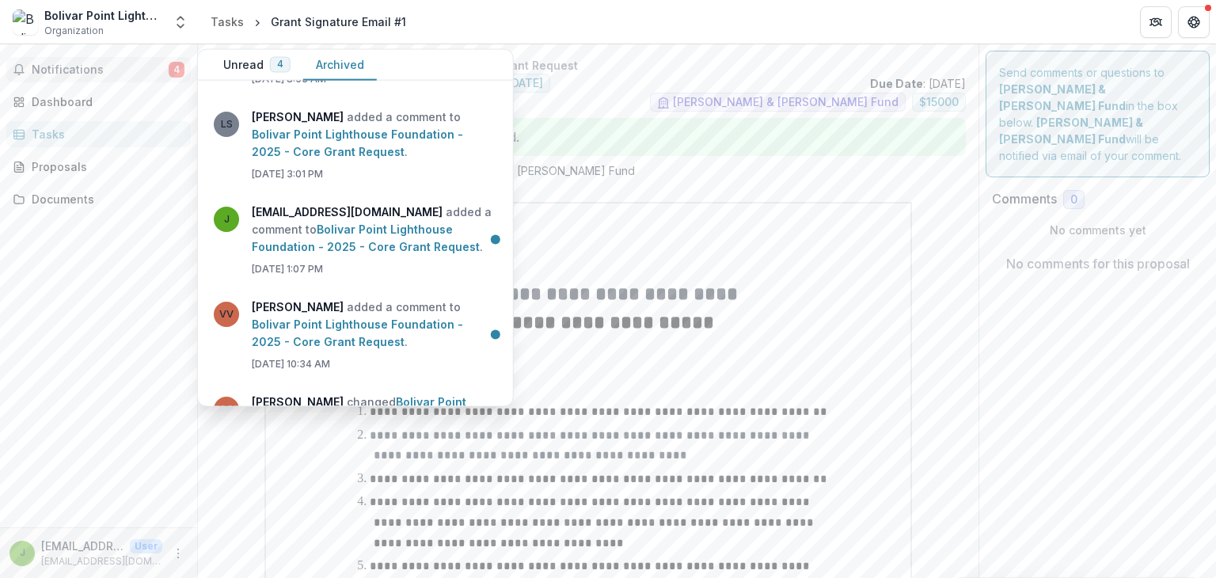
scroll to position [415, 0]
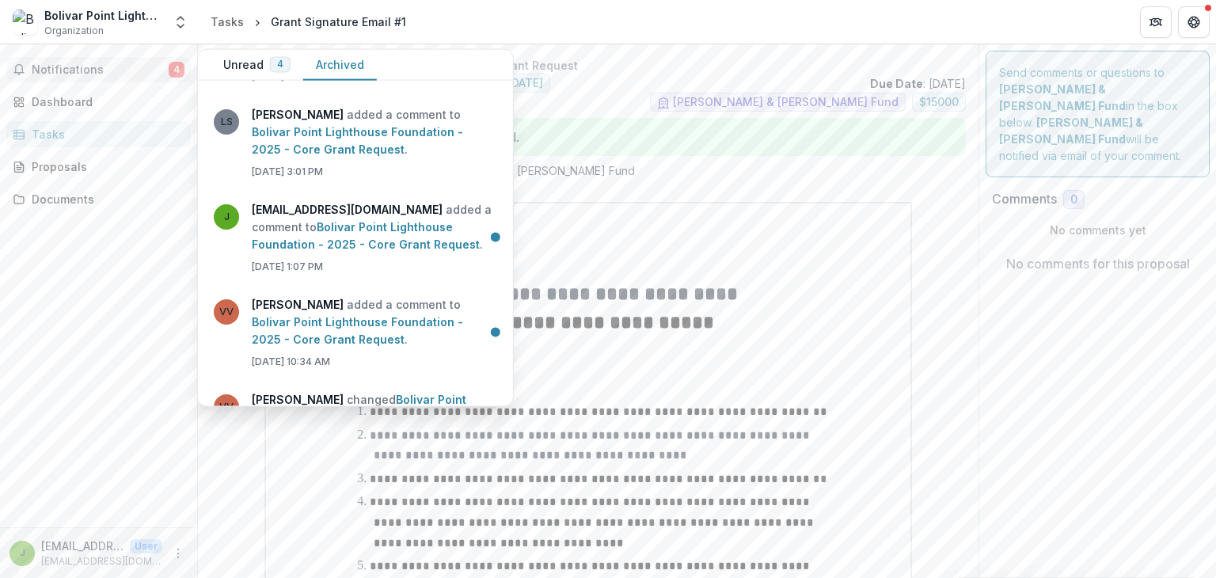
click at [626, 86] on div "Grant Signature Email #1 Submitted on: [DATE] Due Date : [DATE]" at bounding box center [588, 83] width 755 height 19
